Goal: Navigation & Orientation: Go to known website

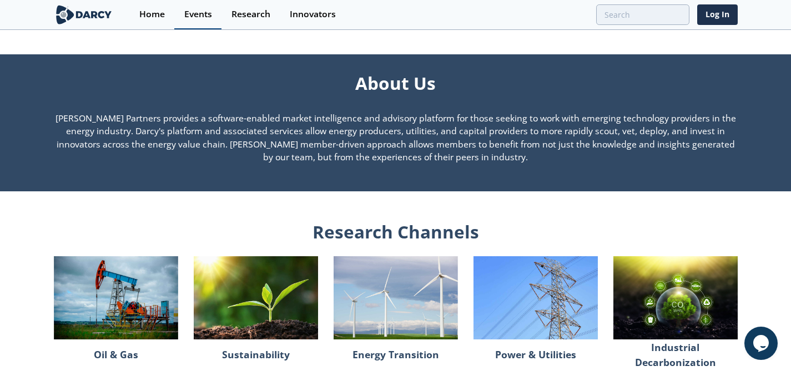
scroll to position [470, 0]
